Goal: Transaction & Acquisition: Purchase product/service

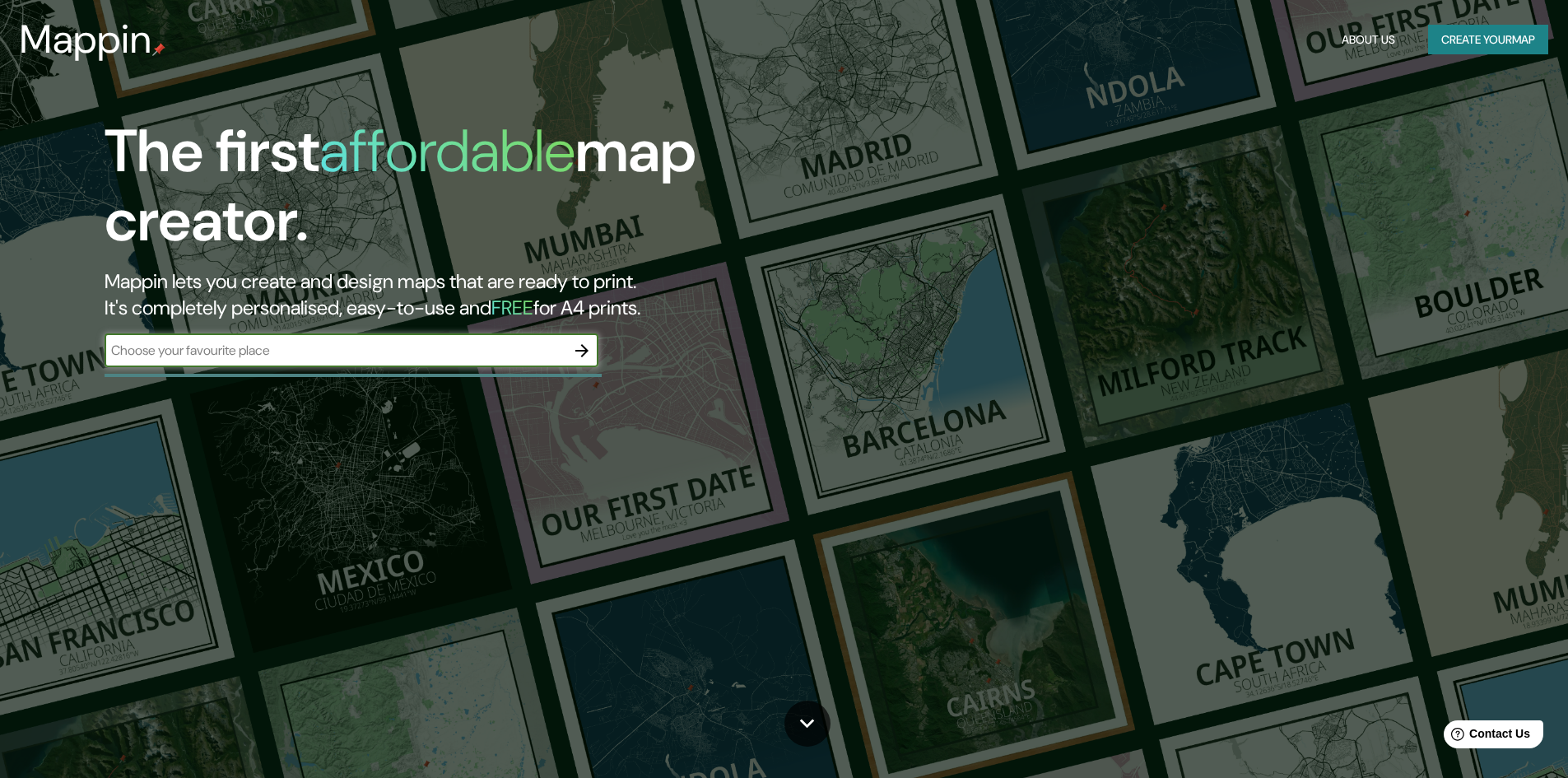
click at [543, 342] on input "text" at bounding box center [334, 350] width 461 height 19
type input "cusco"
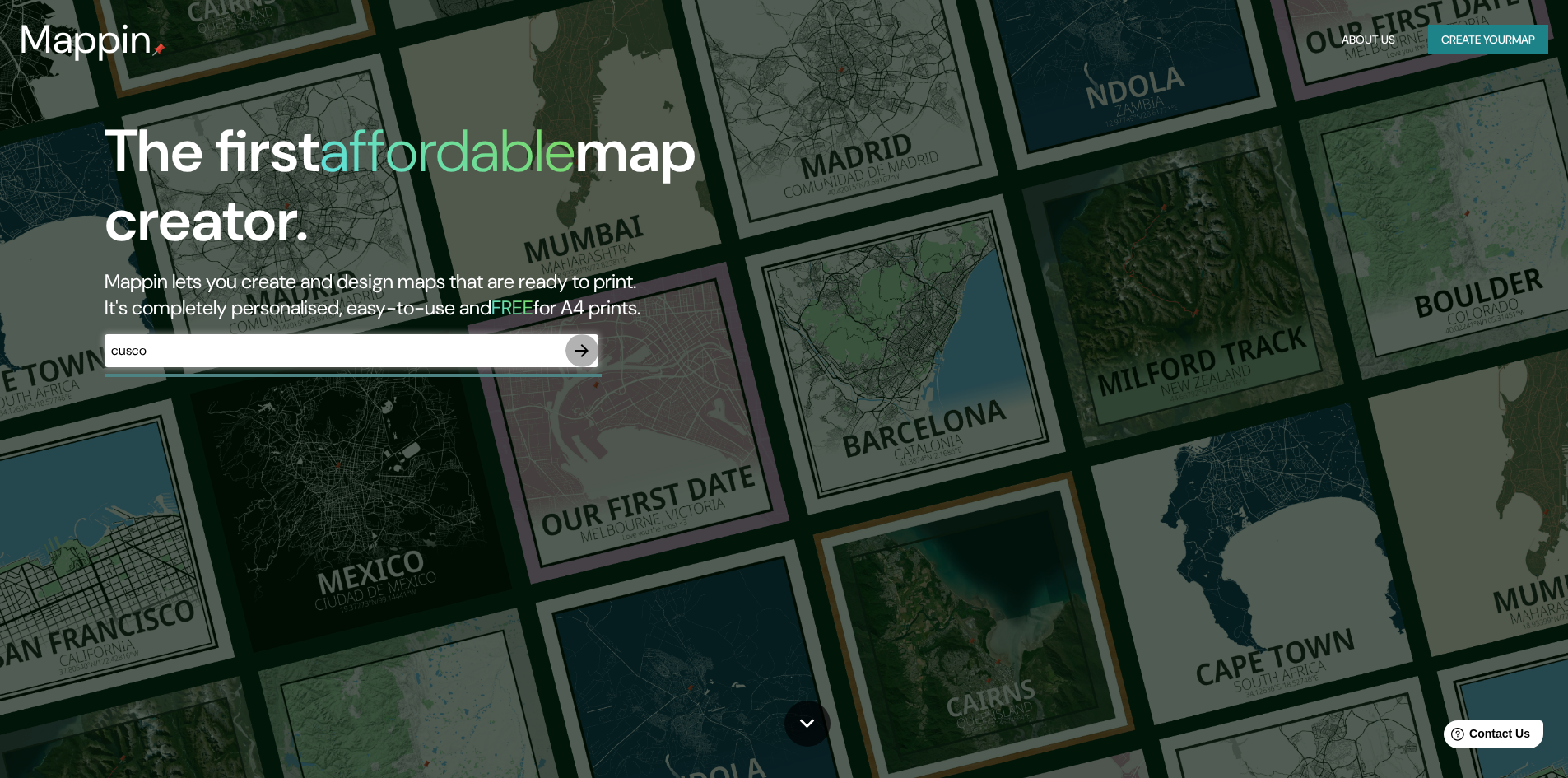
click at [586, 355] on icon "button" at bounding box center [582, 350] width 20 height 20
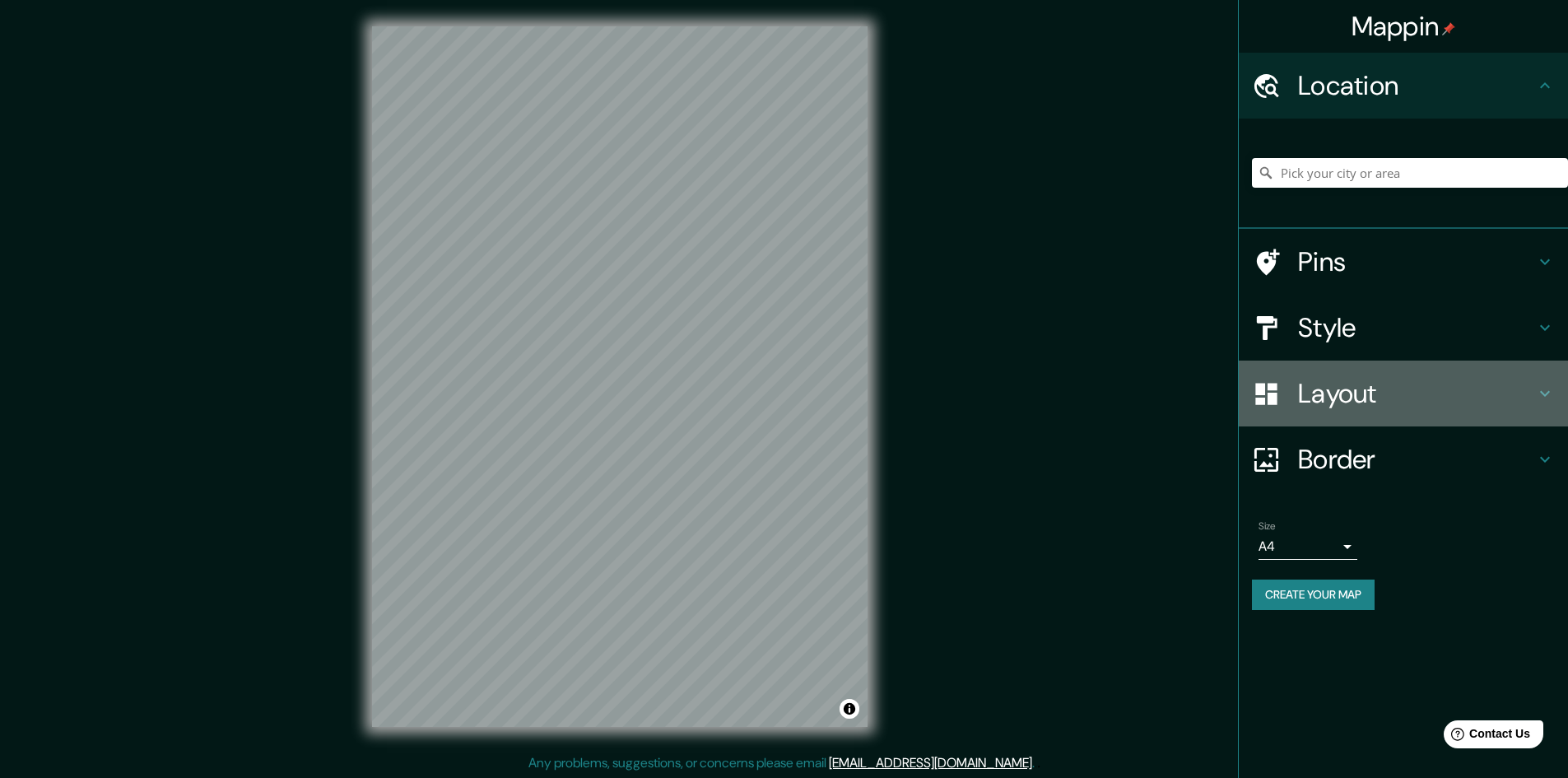
click at [1334, 416] on div "Layout" at bounding box center [1403, 393] width 329 height 66
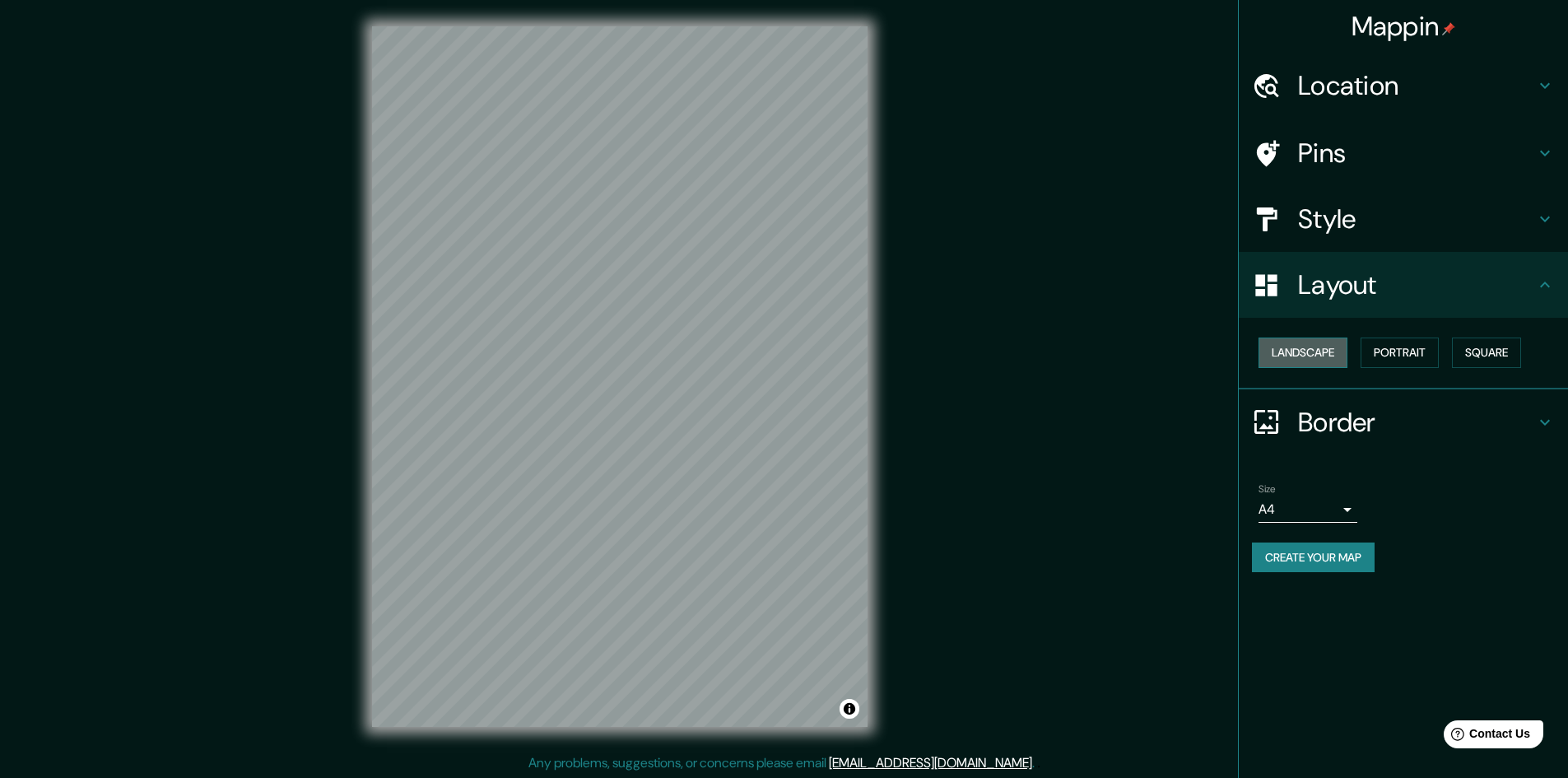
click at [1306, 359] on button "Landscape" at bounding box center [1303, 352] width 89 height 31
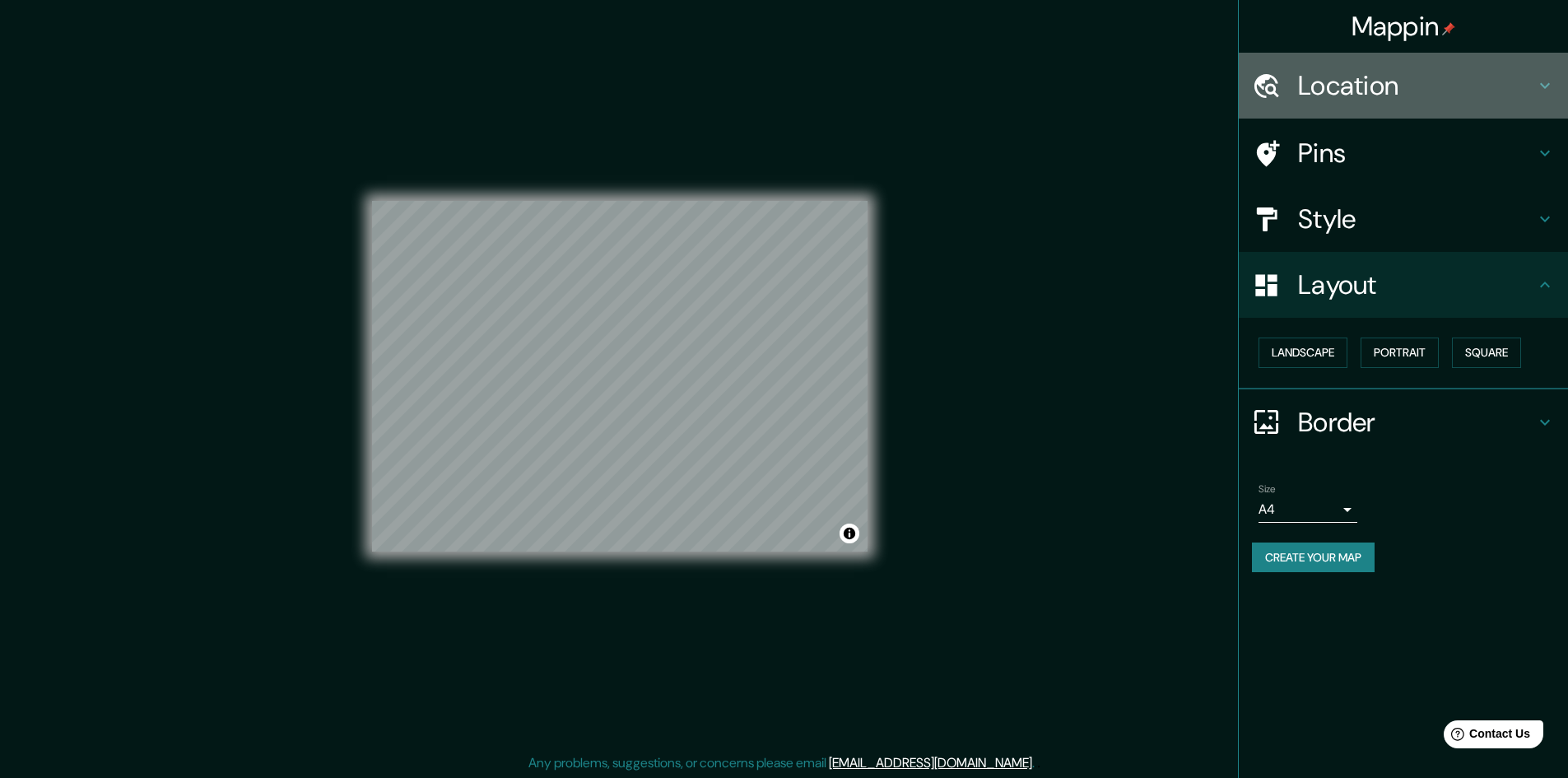
click at [1326, 83] on h4 "Location" at bounding box center [1417, 86] width 237 height 33
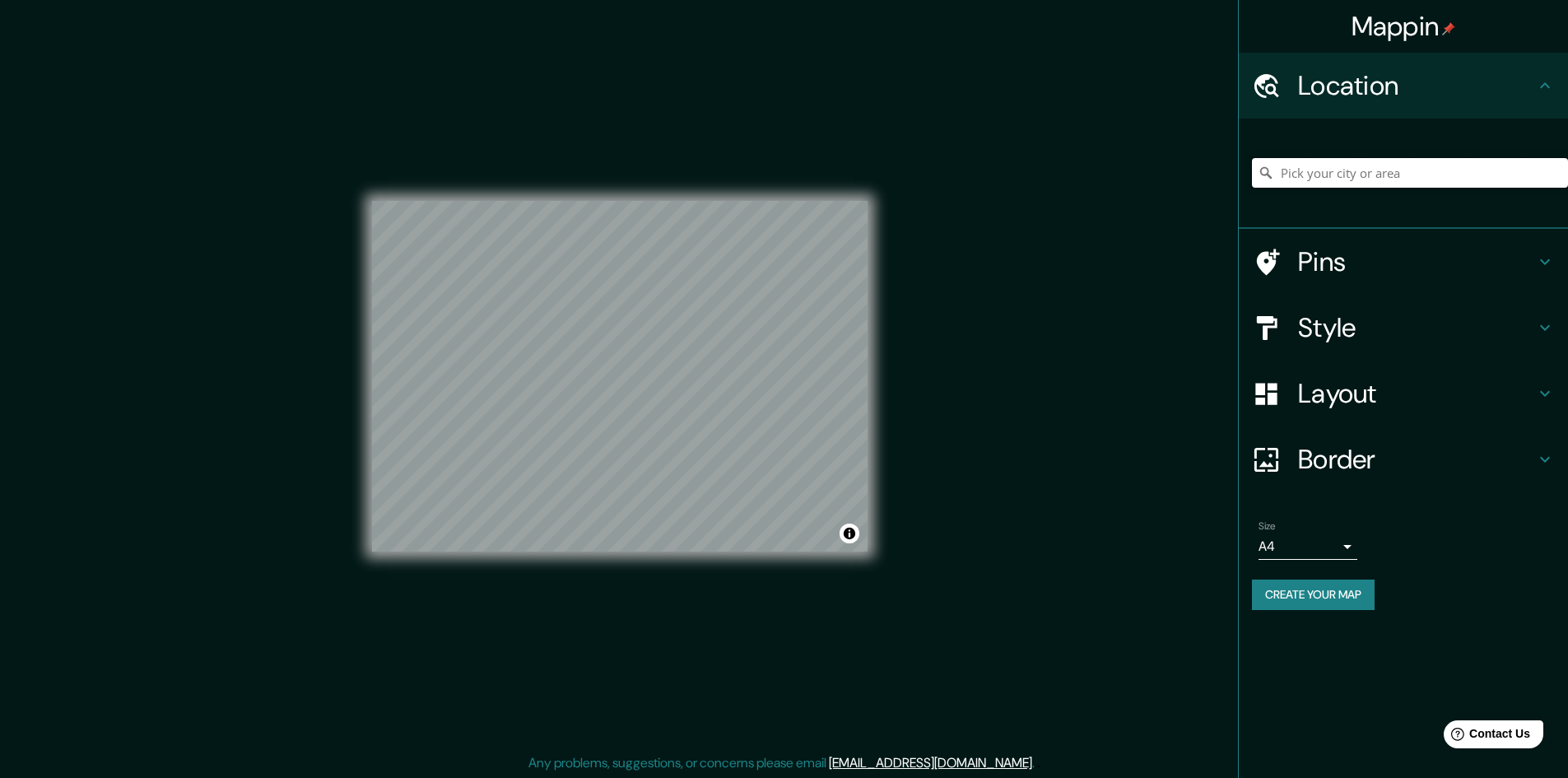
click at [1336, 171] on input "Pick your city or area" at bounding box center [1410, 173] width 316 height 30
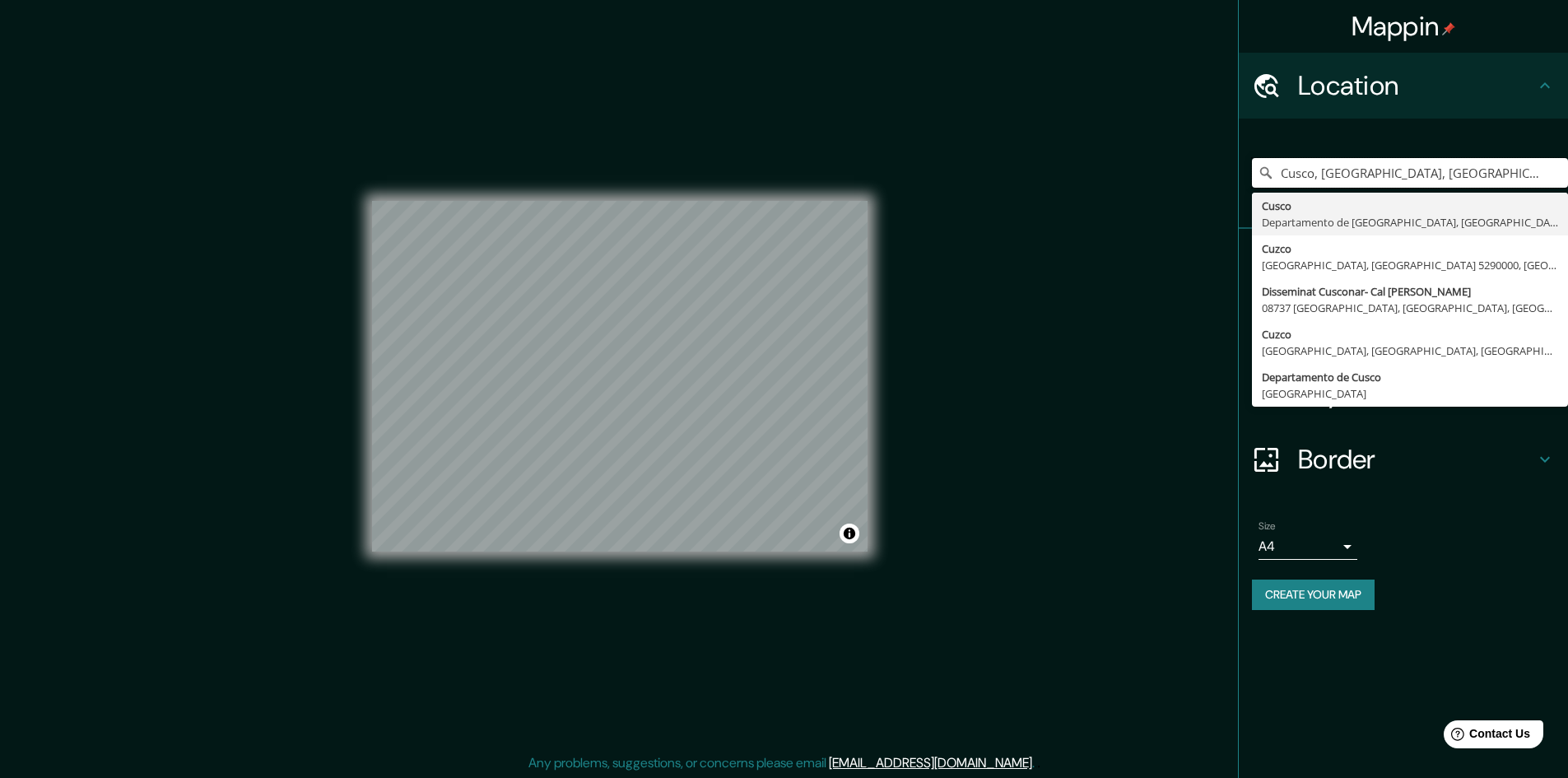
type input "Cusco, [GEOGRAPHIC_DATA], [GEOGRAPHIC_DATA]"
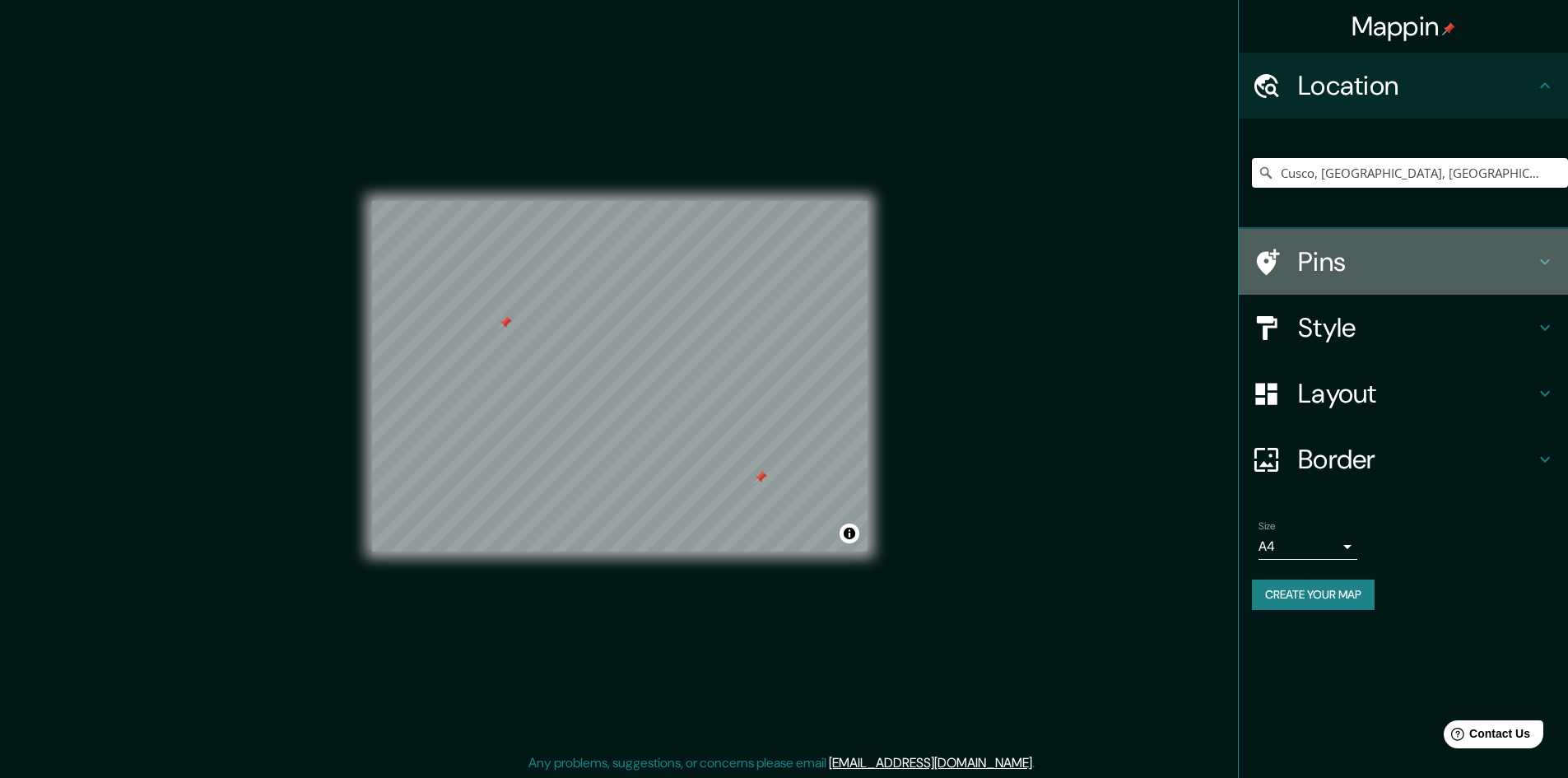
click at [1308, 246] on h4 "Pins" at bounding box center [1417, 262] width 237 height 33
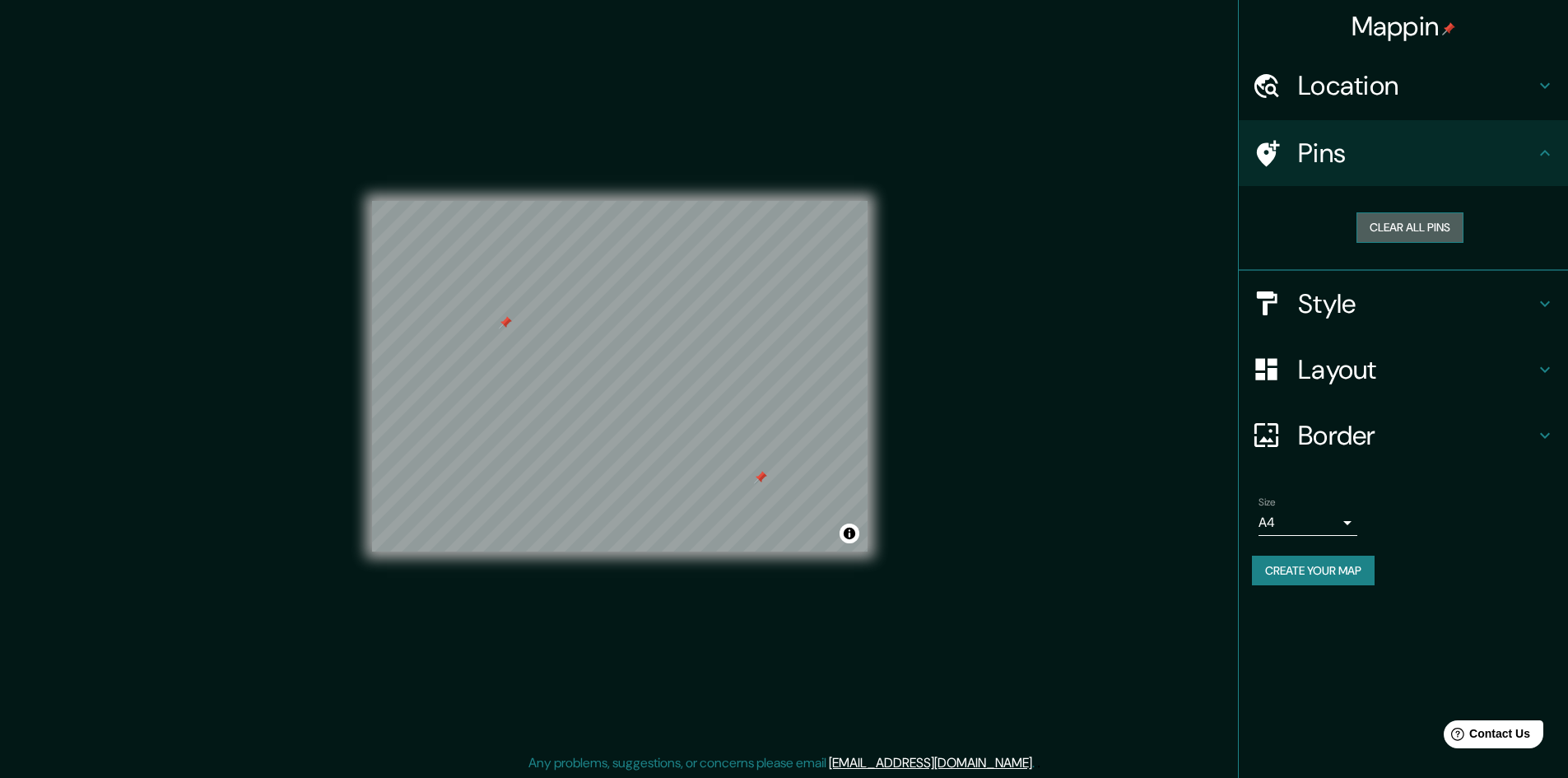
click at [1402, 222] on button "Clear all pins" at bounding box center [1410, 227] width 107 height 31
drag, startPoint x: 651, startPoint y: 364, endPoint x: 658, endPoint y: 335, distance: 29.8
click at [658, 335] on div at bounding box center [662, 332] width 13 height 13
click at [1334, 294] on h4 "Style" at bounding box center [1417, 304] width 237 height 33
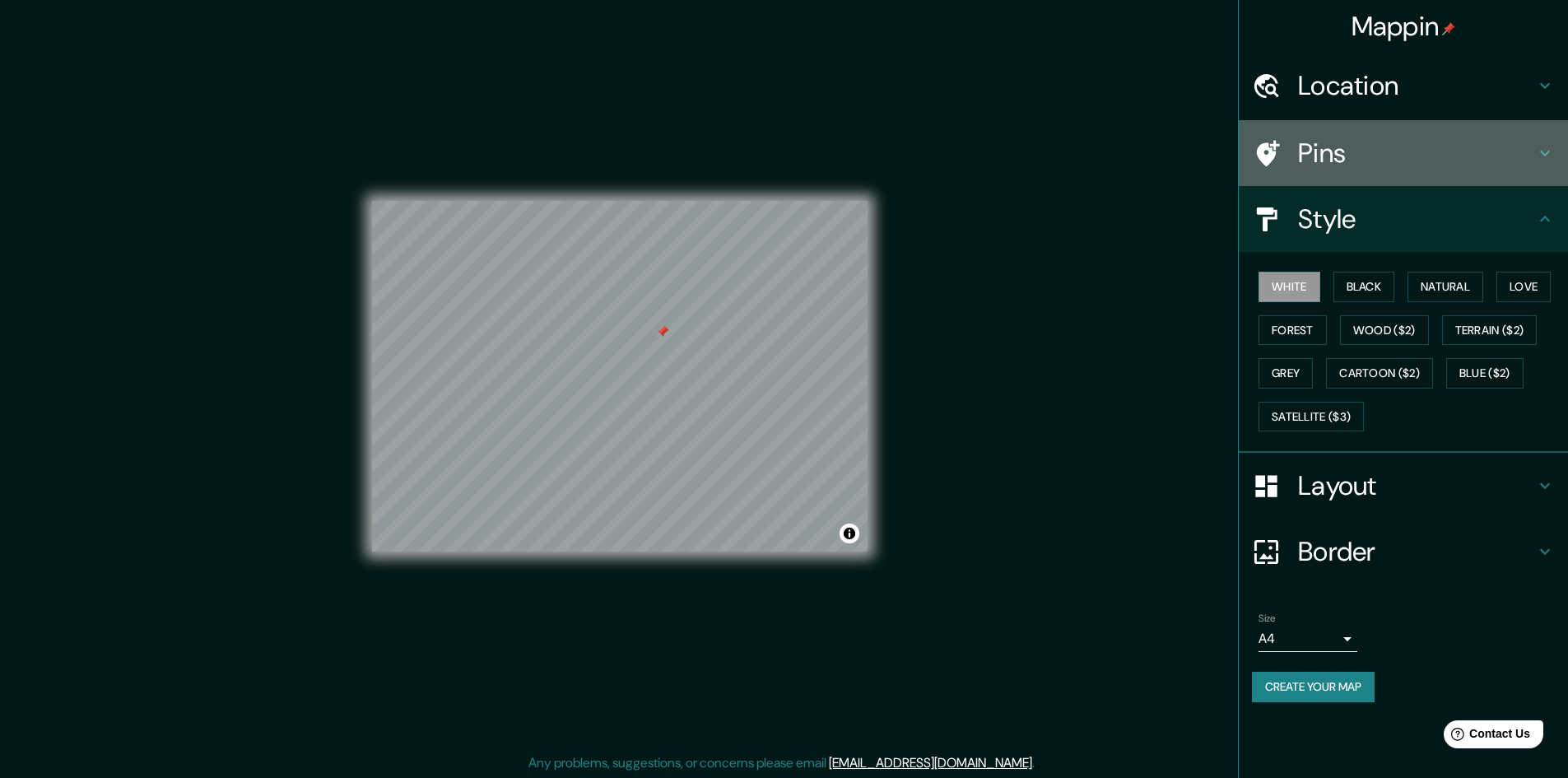
click at [1361, 156] on h4 "Pins" at bounding box center [1417, 154] width 237 height 33
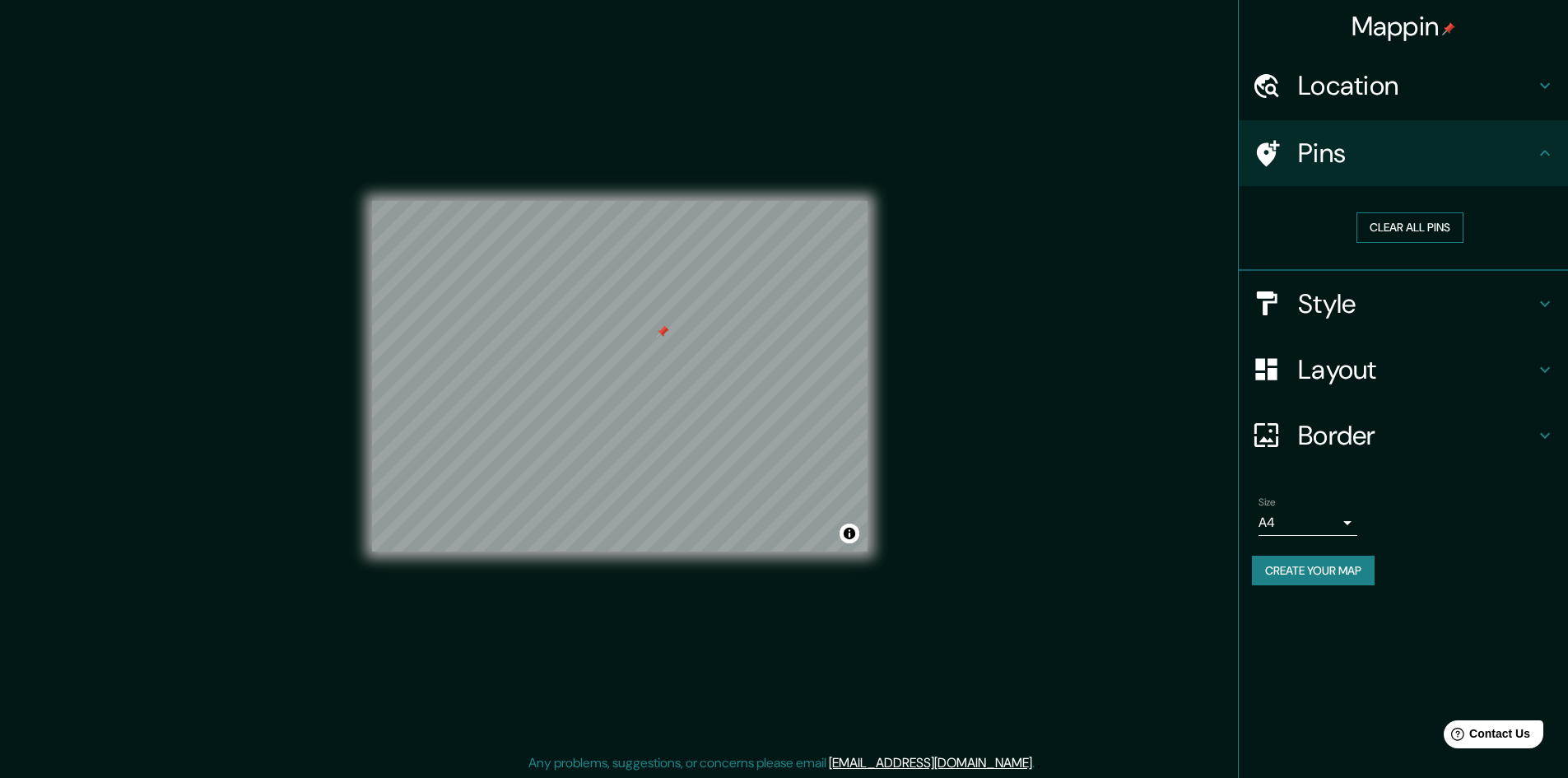
click at [1401, 229] on button "Clear all pins" at bounding box center [1410, 227] width 107 height 31
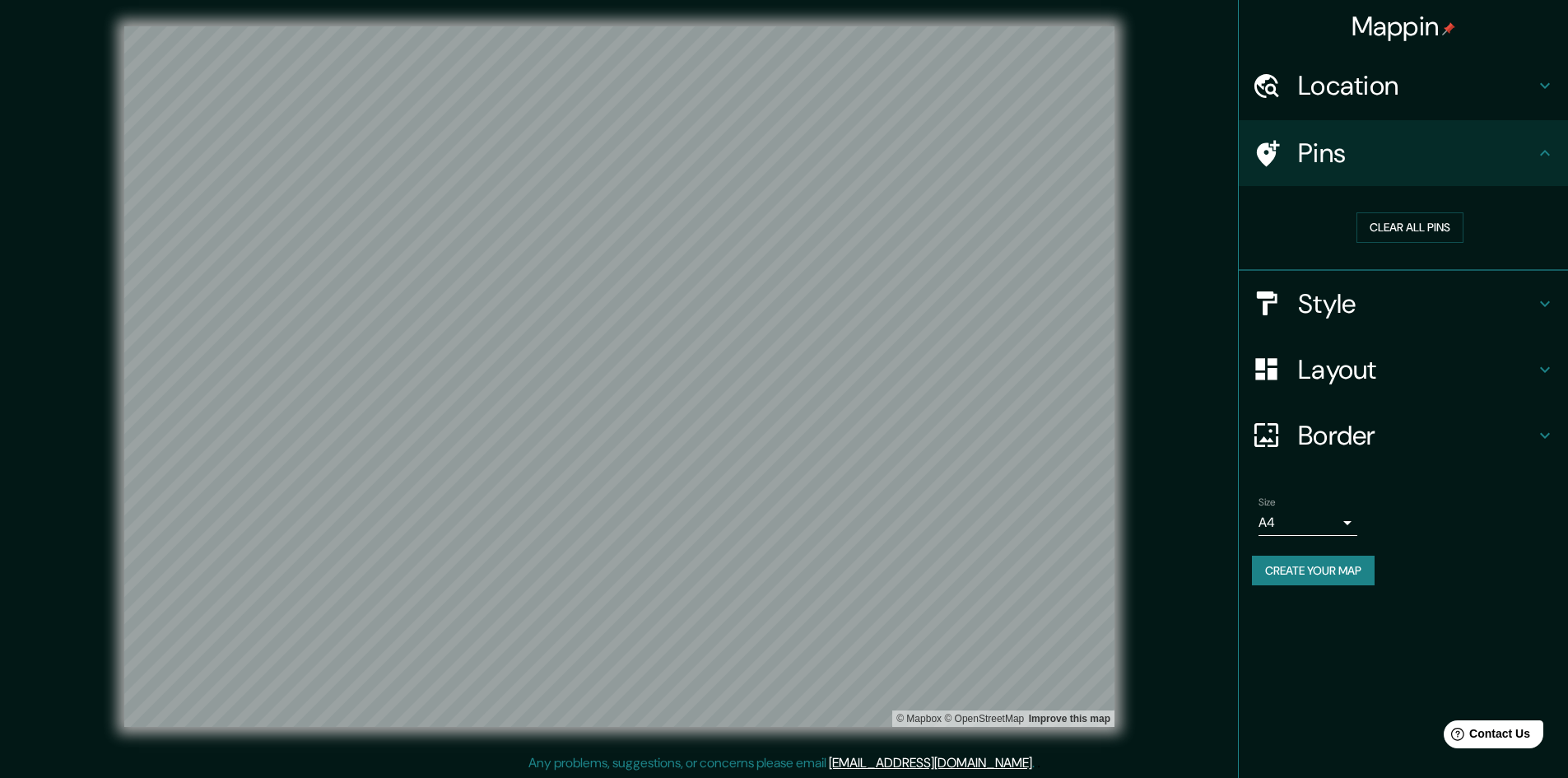
click at [1426, 301] on h4 "Style" at bounding box center [1417, 304] width 237 height 33
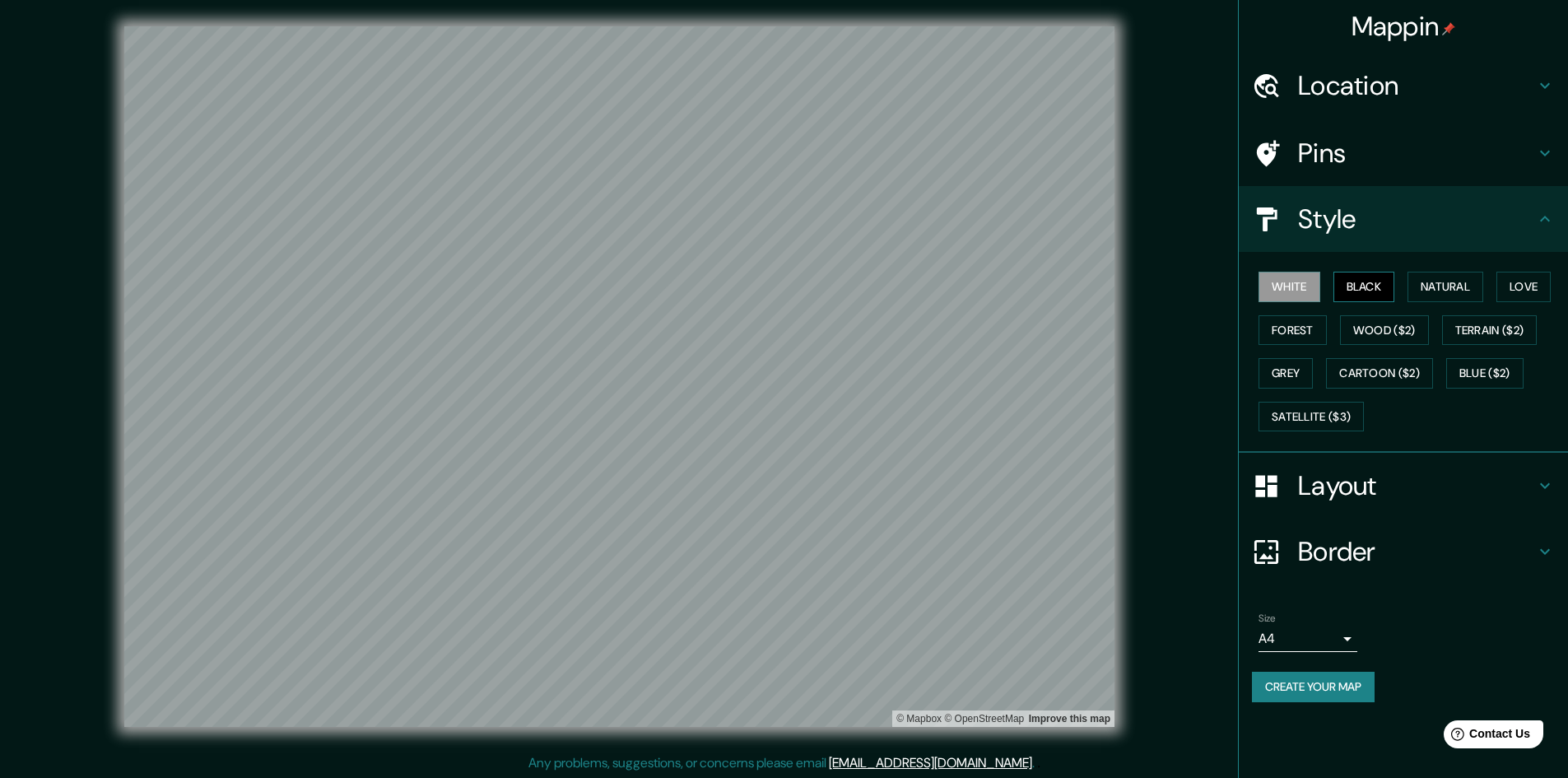
click at [1365, 290] on button "Black" at bounding box center [1364, 286] width 61 height 31
click at [1522, 279] on button "Love" at bounding box center [1524, 286] width 54 height 31
click at [1296, 328] on button "Forest" at bounding box center [1293, 330] width 68 height 31
click at [1382, 323] on button "Wood ($2)" at bounding box center [1385, 330] width 89 height 31
drag, startPoint x: 1478, startPoint y: 327, endPoint x: 1431, endPoint y: 342, distance: 49.3
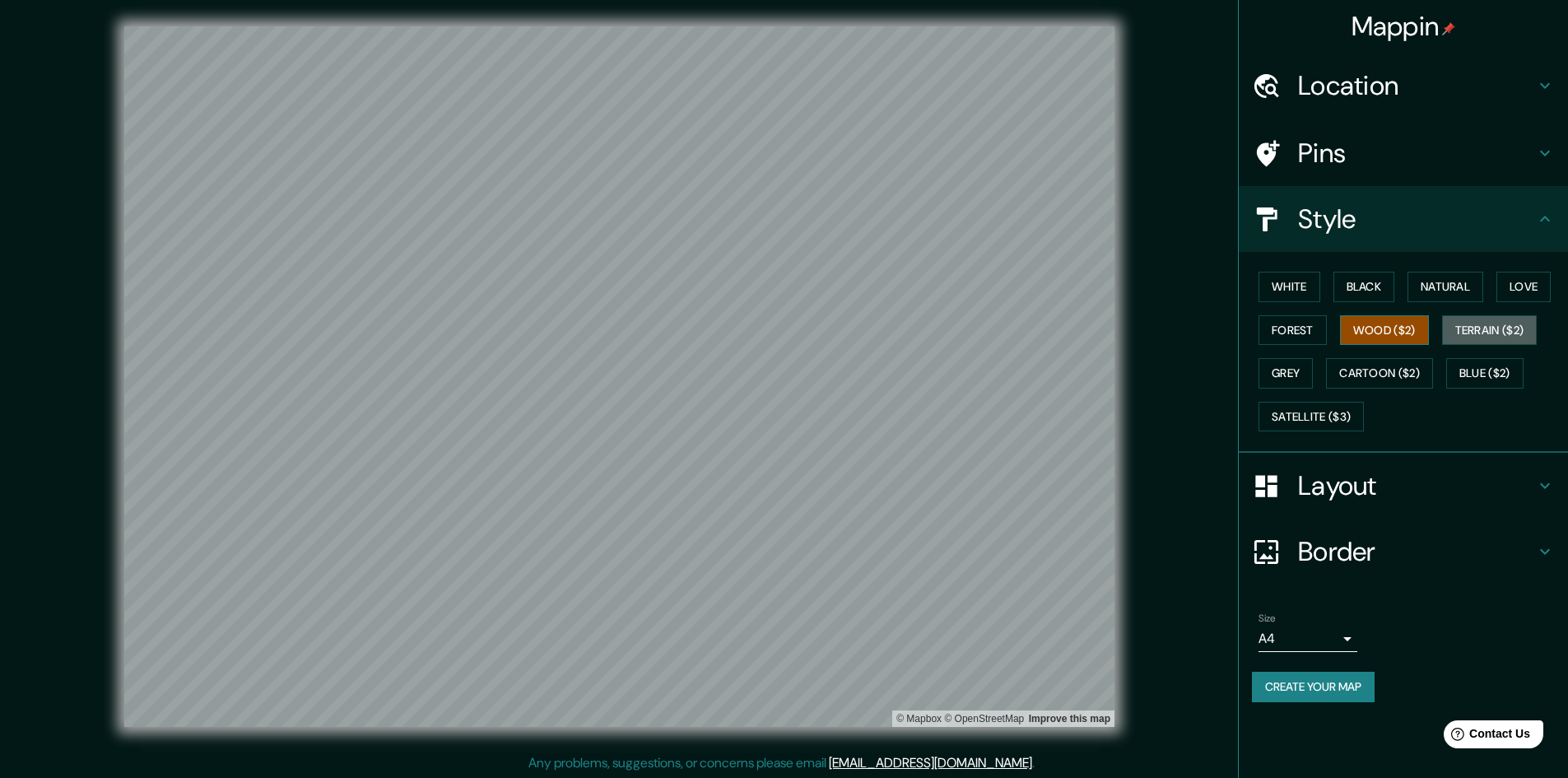
click at [1478, 328] on button "Terrain ($2)" at bounding box center [1490, 330] width 96 height 31
click at [1304, 365] on button "Grey" at bounding box center [1286, 373] width 54 height 31
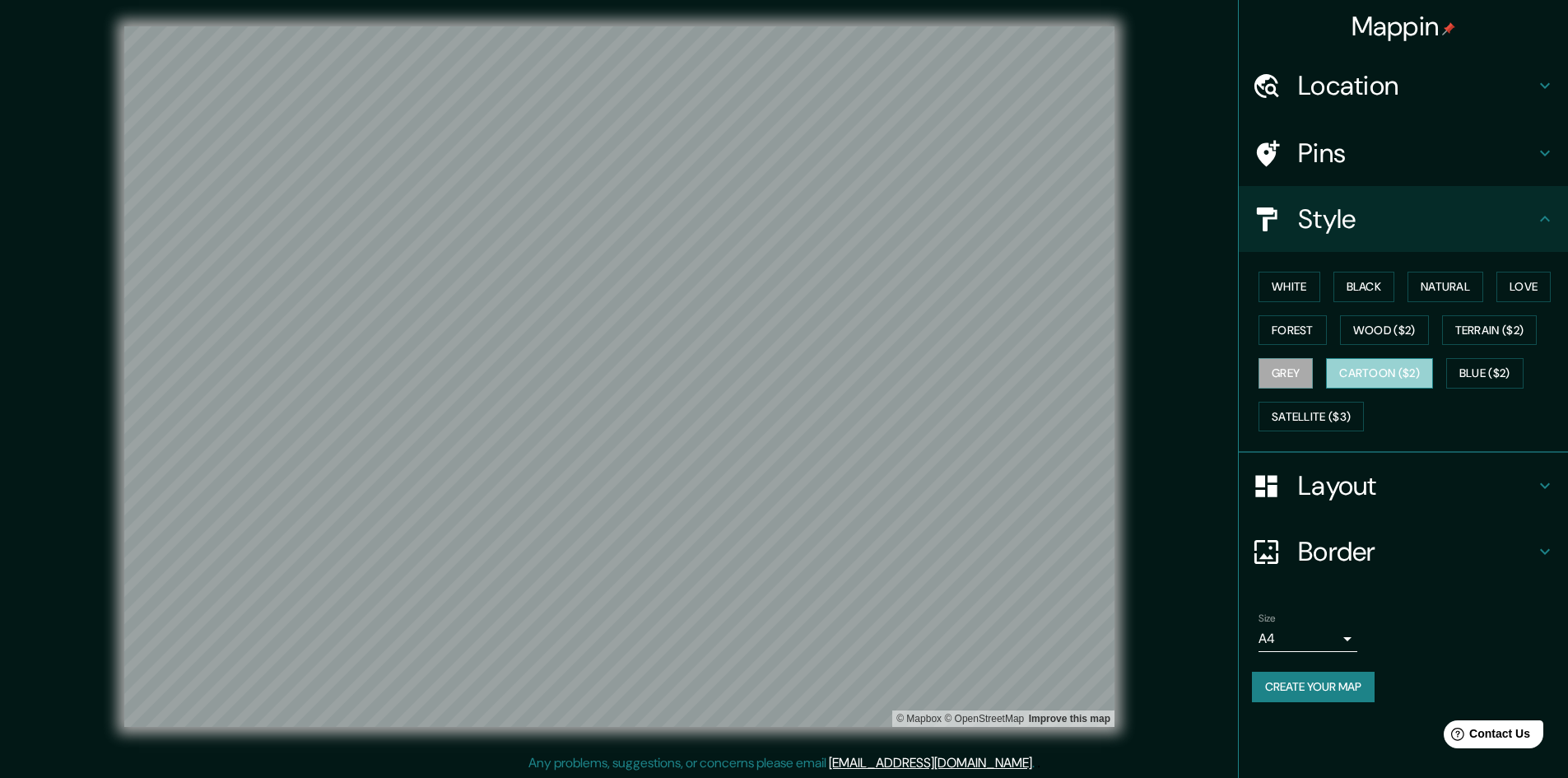
click at [1395, 370] on button "Cartoon ($2)" at bounding box center [1380, 373] width 107 height 31
click at [1485, 366] on button "Blue ($2)" at bounding box center [1485, 373] width 77 height 31
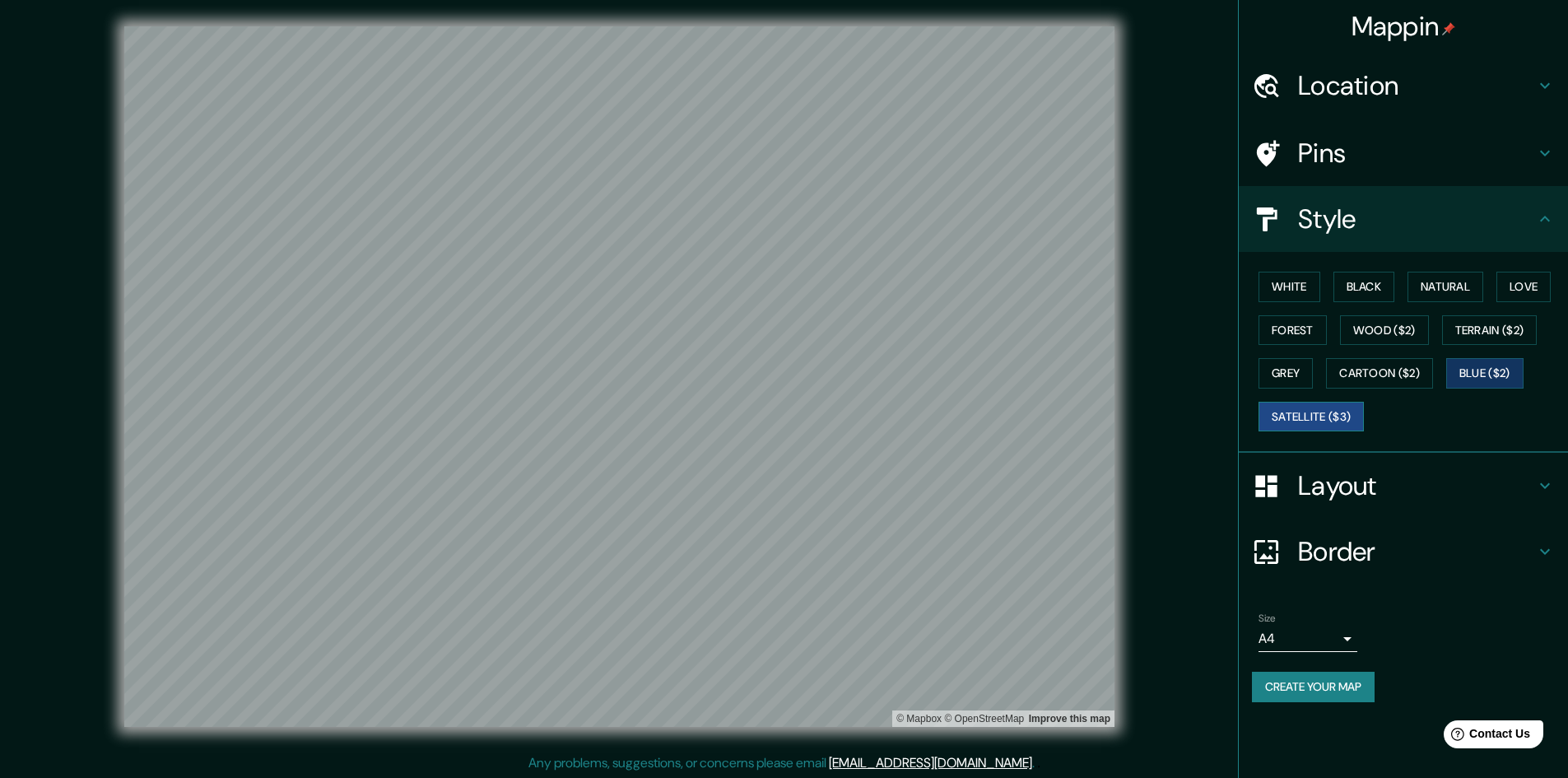
click at [1334, 422] on button "Satellite ($3)" at bounding box center [1312, 417] width 105 height 31
click at [1308, 374] on button "Grey" at bounding box center [1286, 373] width 54 height 31
click at [1305, 320] on button "Forest" at bounding box center [1293, 330] width 68 height 31
click at [1369, 285] on button "Black" at bounding box center [1364, 286] width 61 height 31
click at [1303, 292] on button "White" at bounding box center [1290, 286] width 61 height 31
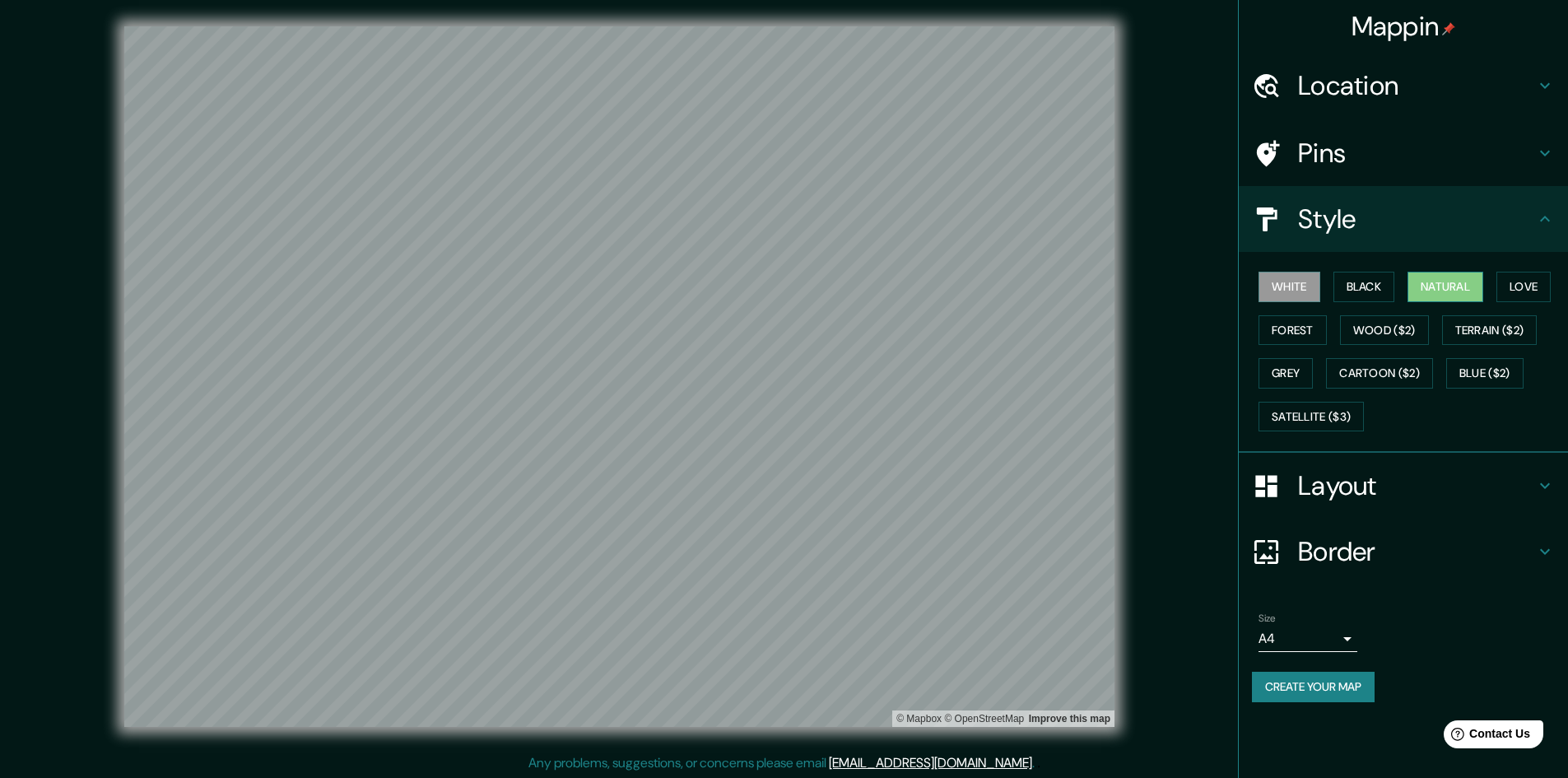
click at [1449, 289] on button "Natural" at bounding box center [1446, 286] width 76 height 31
click at [1290, 280] on button "White" at bounding box center [1290, 286] width 61 height 31
click at [1455, 289] on button "Natural" at bounding box center [1446, 286] width 76 height 31
click at [1536, 286] on button "Love" at bounding box center [1524, 286] width 54 height 31
click at [1507, 321] on button "Terrain ($2)" at bounding box center [1490, 330] width 96 height 31
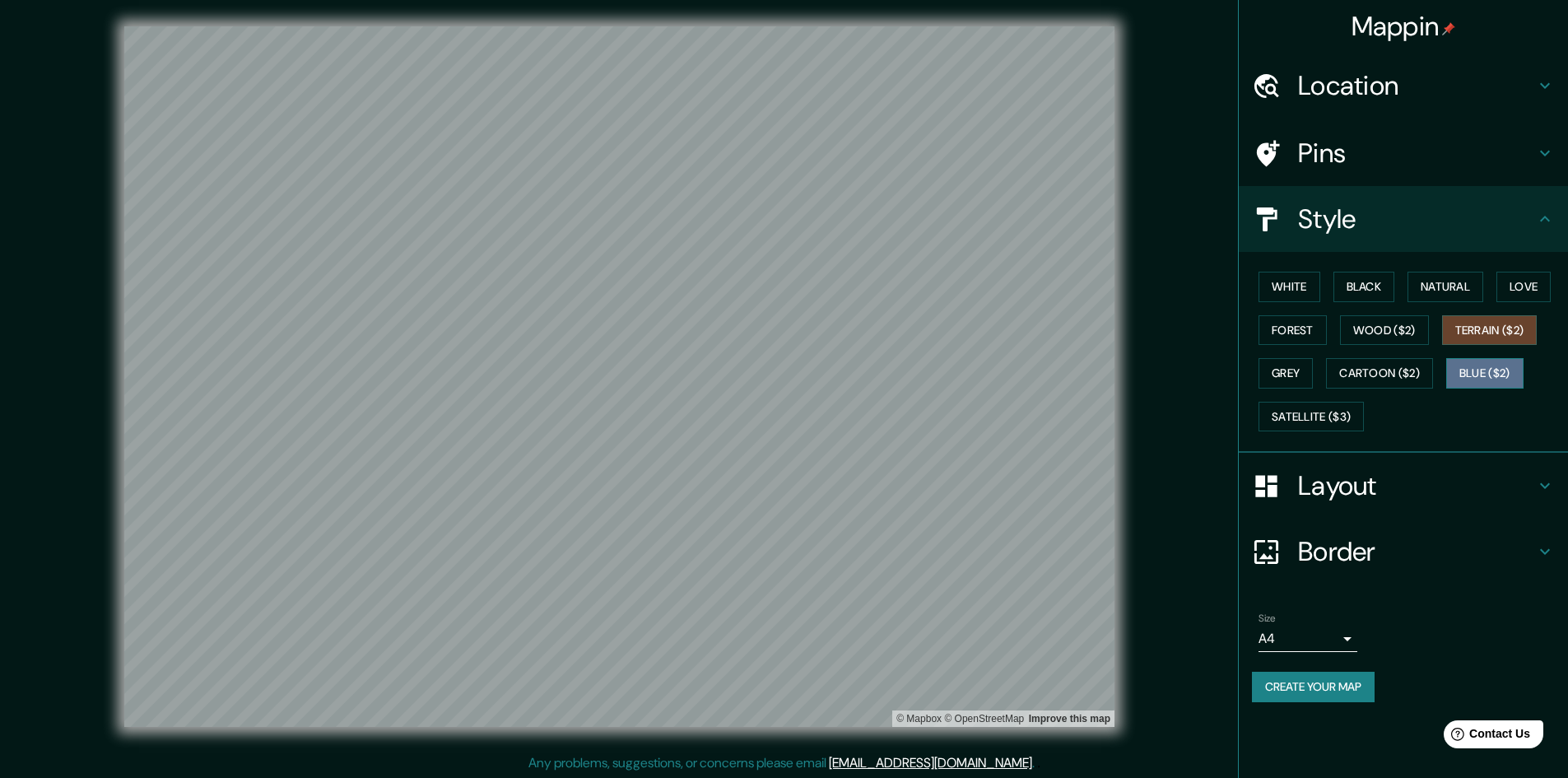
click at [1500, 373] on button "Blue ($2)" at bounding box center [1485, 373] width 77 height 31
click at [1451, 289] on button "Natural" at bounding box center [1446, 286] width 76 height 31
